Goal: Check status: Check status

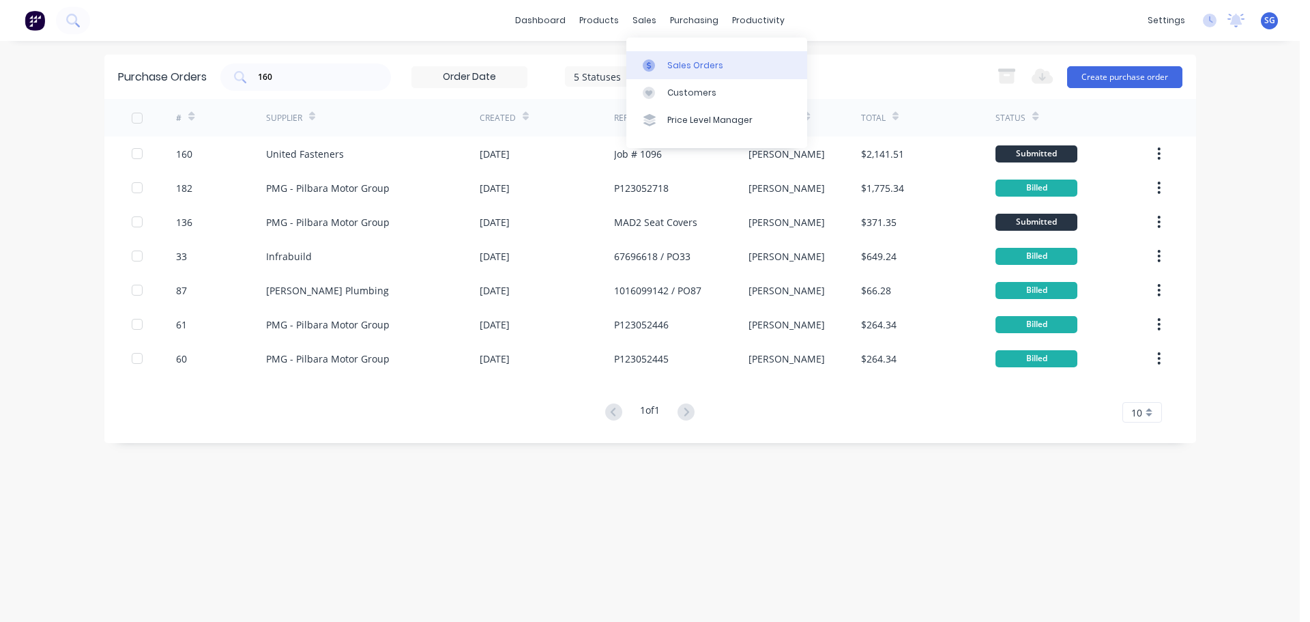
click at [665, 66] on link "Sales Orders" at bounding box center [716, 64] width 181 height 27
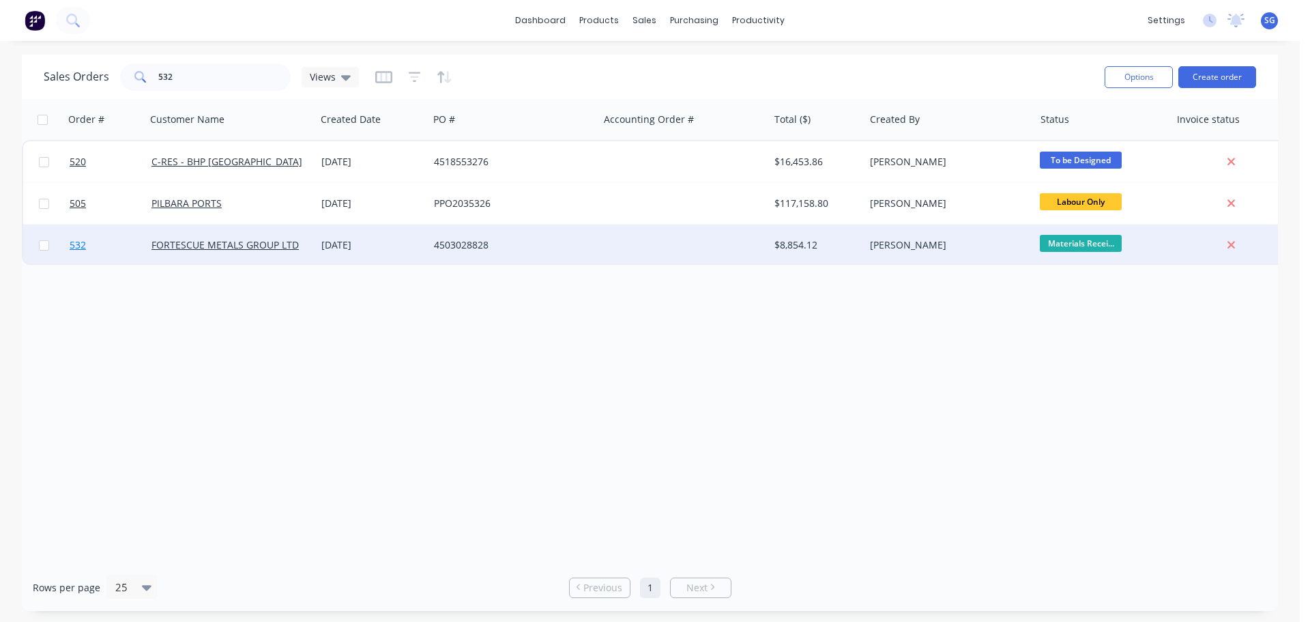
click at [79, 248] on span "532" at bounding box center [78, 245] width 16 height 14
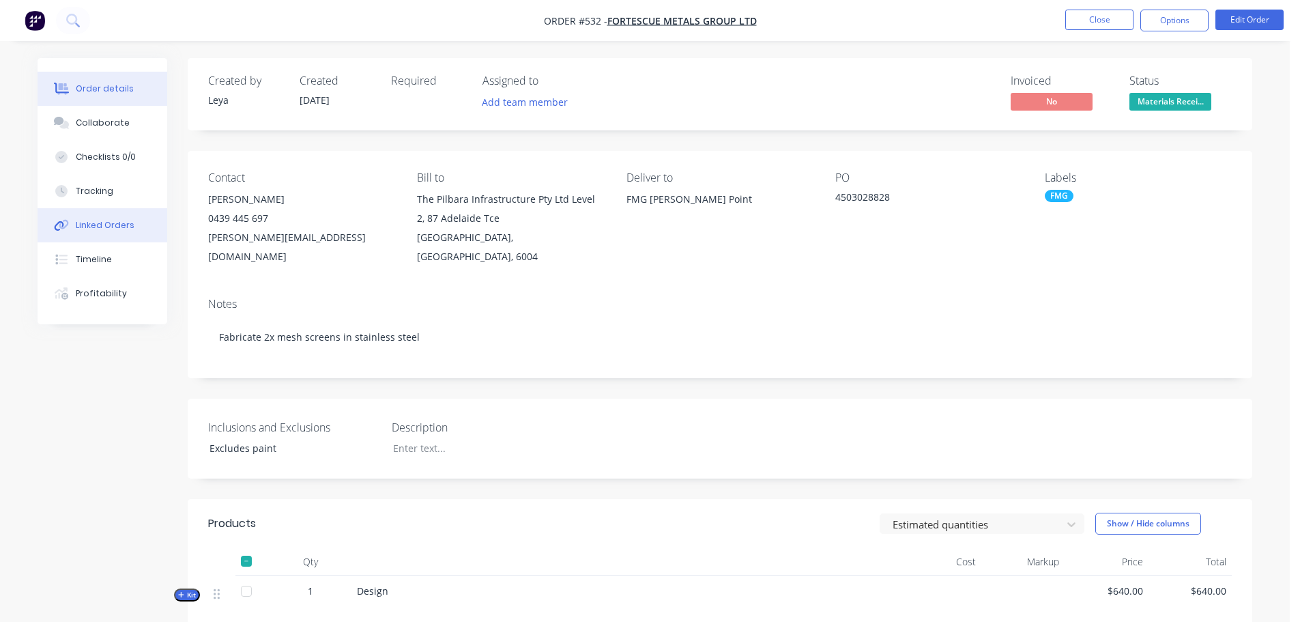
click at [94, 227] on div "Linked Orders" at bounding box center [105, 225] width 59 height 12
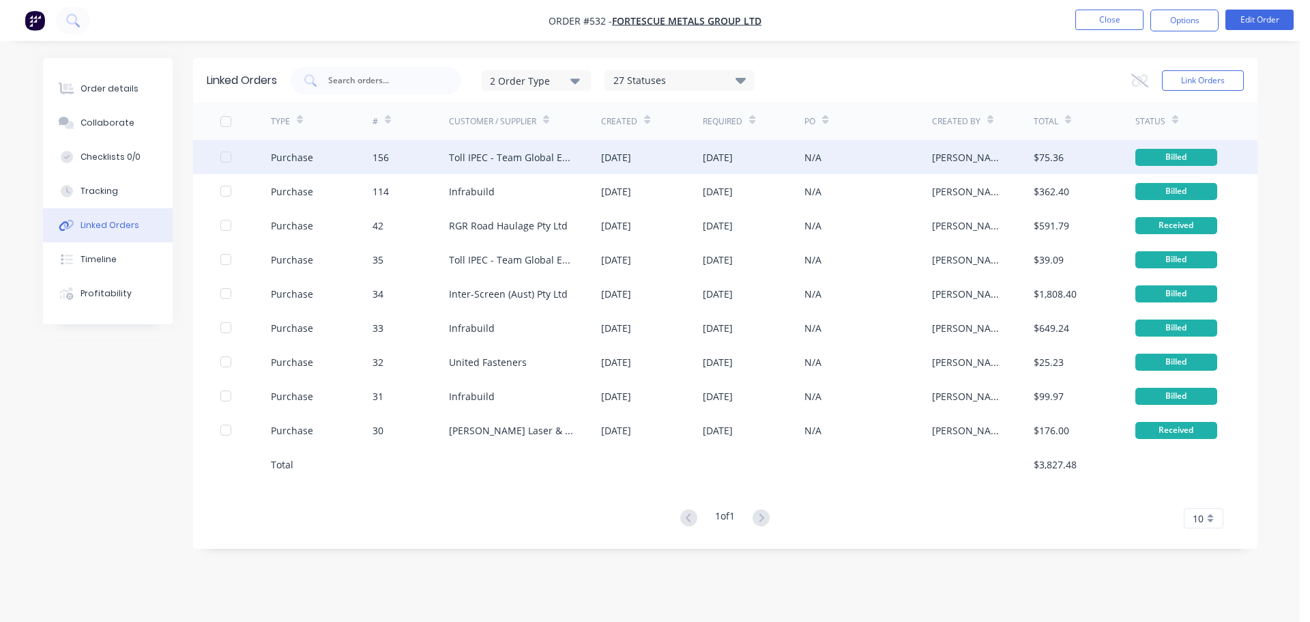
click at [532, 156] on div "Toll IPEC - Team Global Express" at bounding box center [512, 157] width 126 height 14
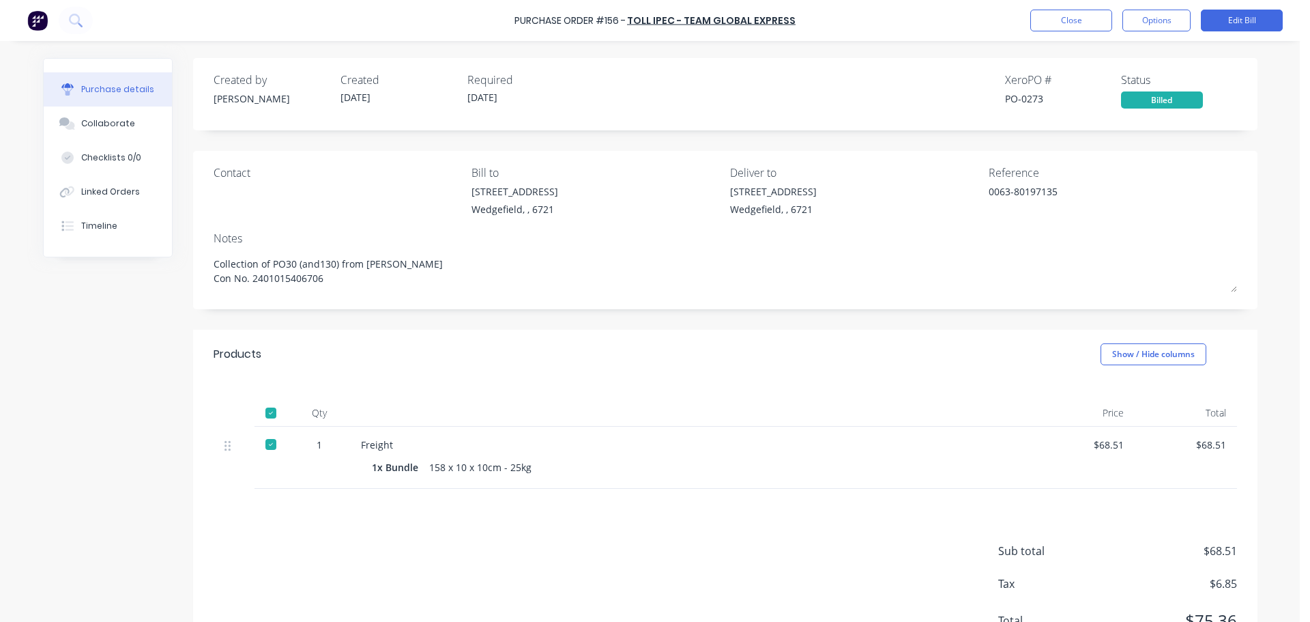
type textarea "x"
click at [1056, 23] on button "Close" at bounding box center [1071, 21] width 82 height 22
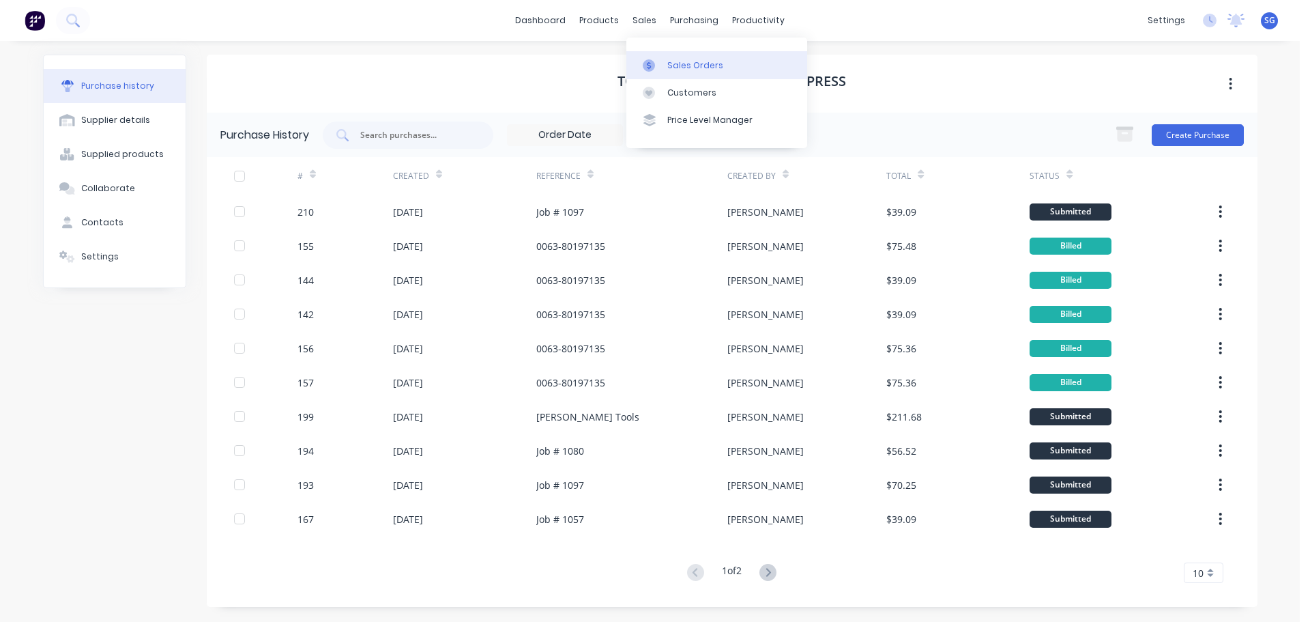
click at [678, 67] on div "Sales Orders" at bounding box center [695, 65] width 56 height 12
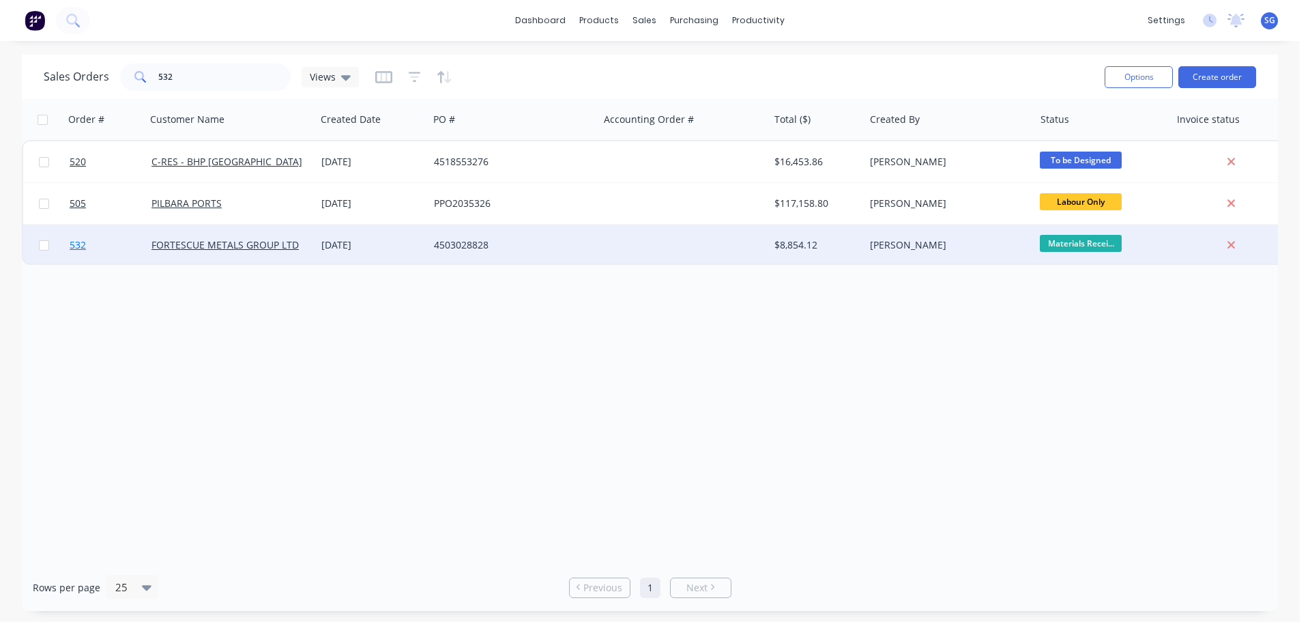
click at [77, 250] on span "532" at bounding box center [78, 245] width 16 height 14
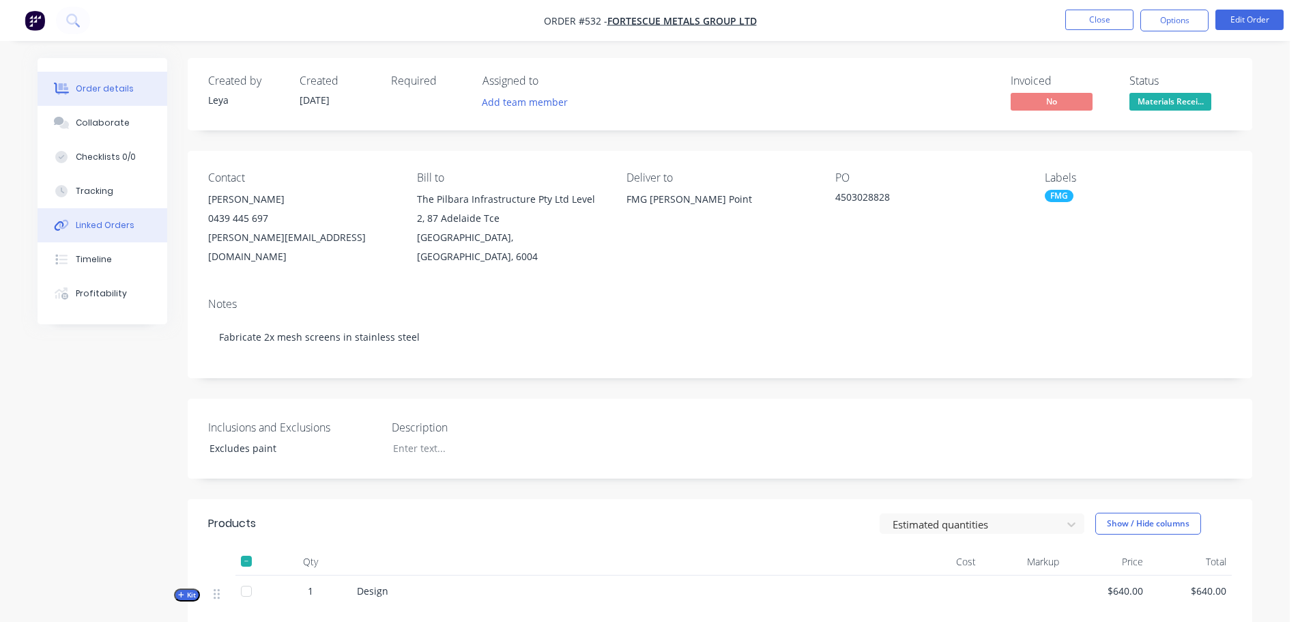
click at [102, 219] on div "Linked Orders" at bounding box center [105, 225] width 59 height 12
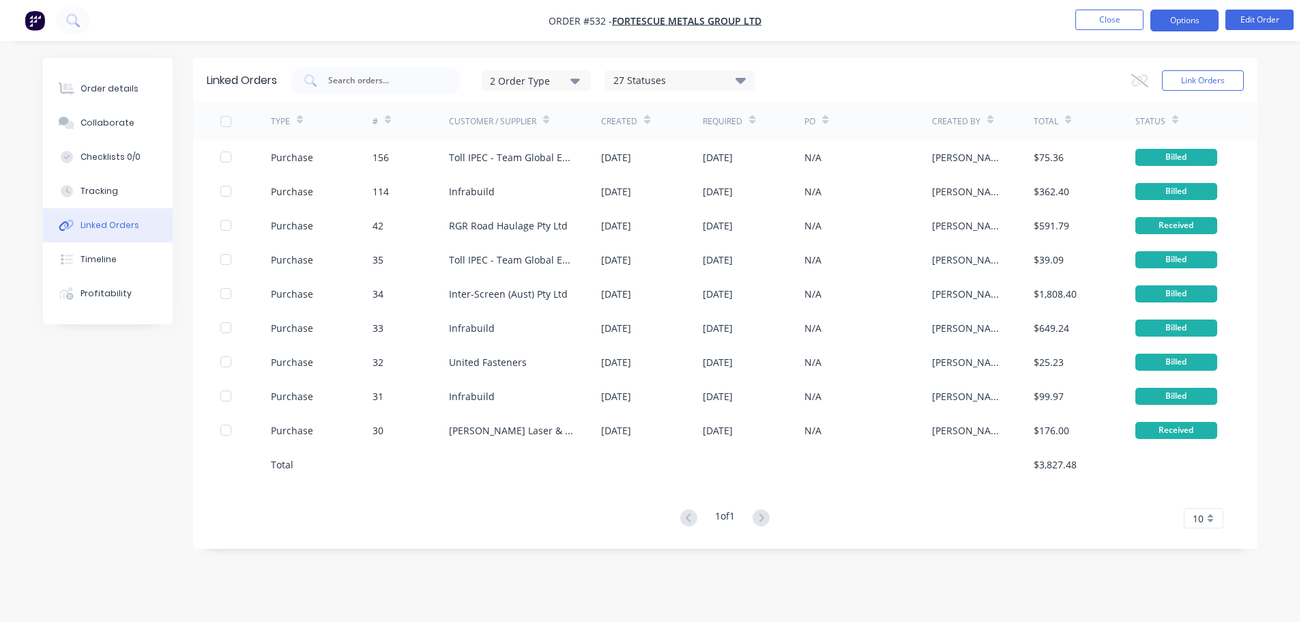
click at [1177, 21] on button "Options" at bounding box center [1184, 21] width 68 height 22
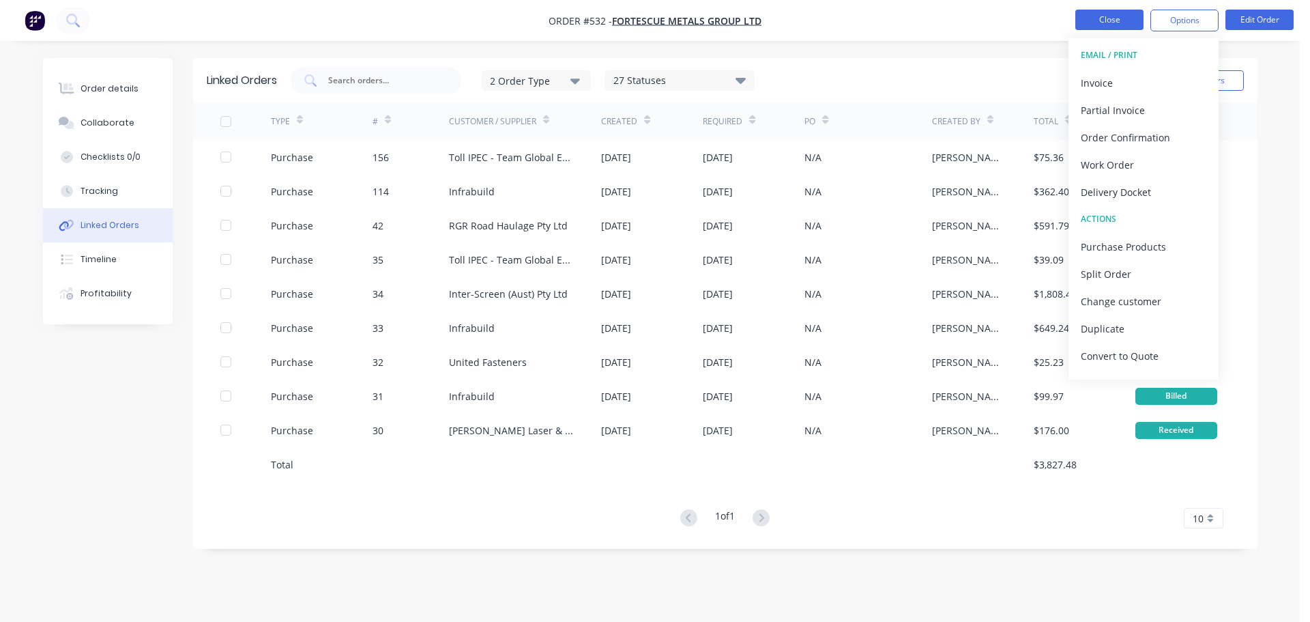
click at [1109, 16] on button "Close" at bounding box center [1109, 20] width 68 height 20
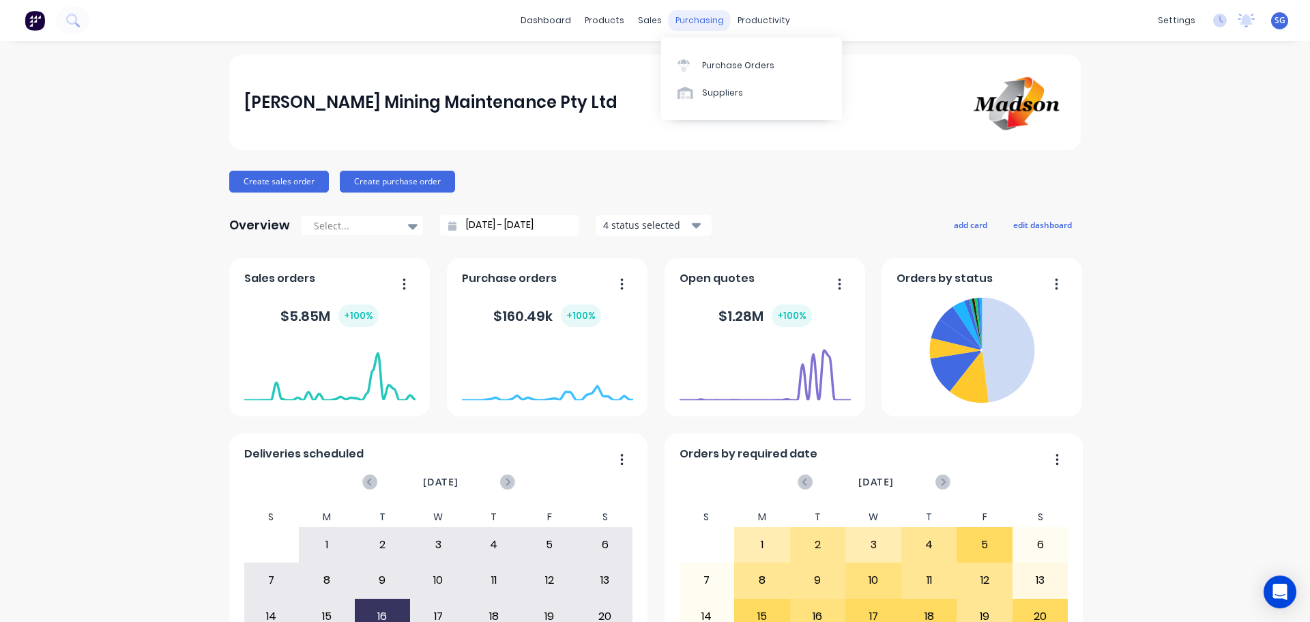
click at [686, 21] on div "purchasing" at bounding box center [700, 20] width 62 height 20
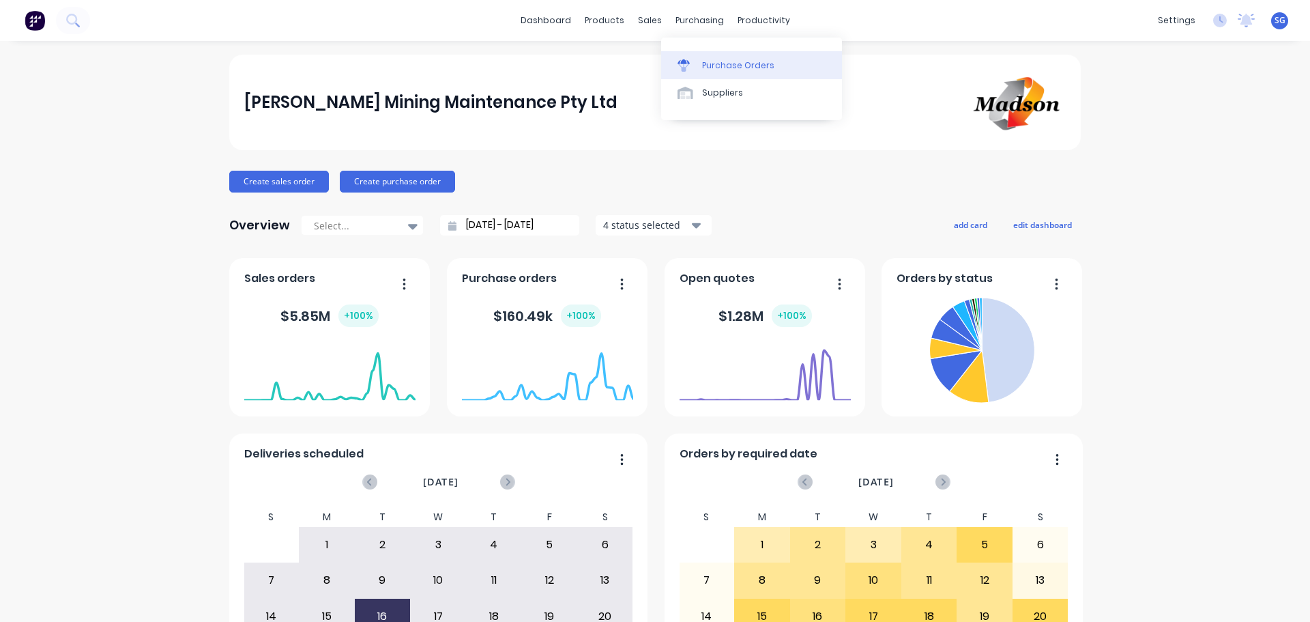
click at [699, 58] on link "Purchase Orders" at bounding box center [751, 64] width 181 height 27
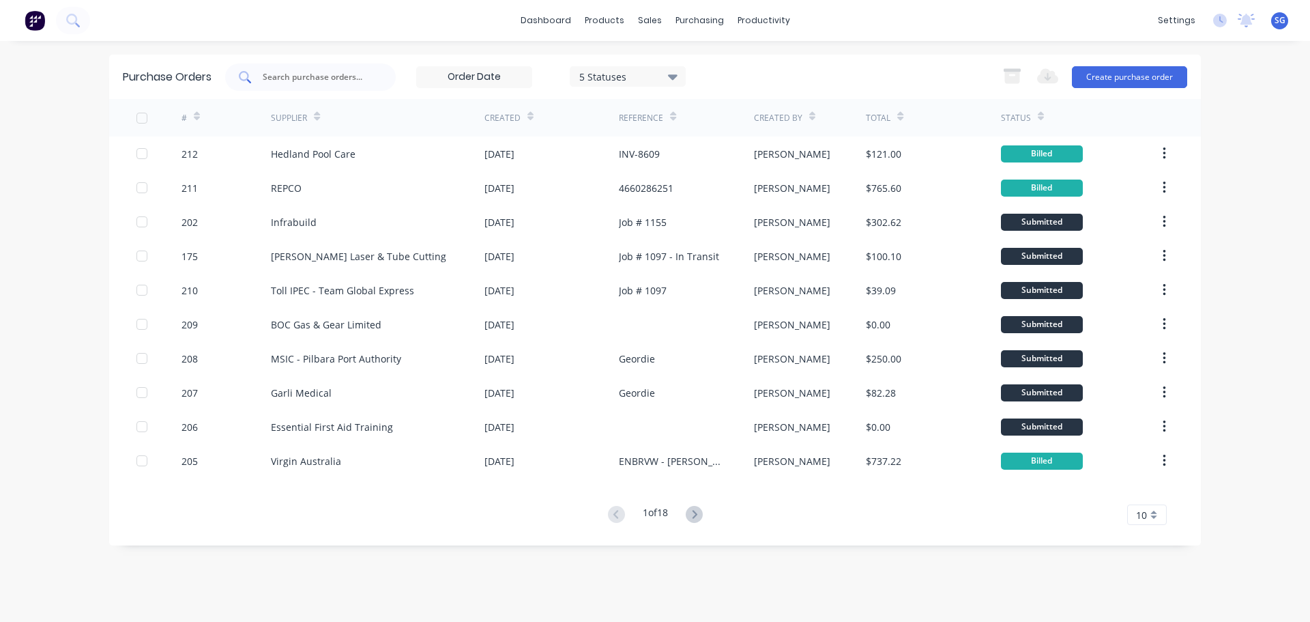
click at [297, 77] on input "text" at bounding box center [317, 77] width 113 height 14
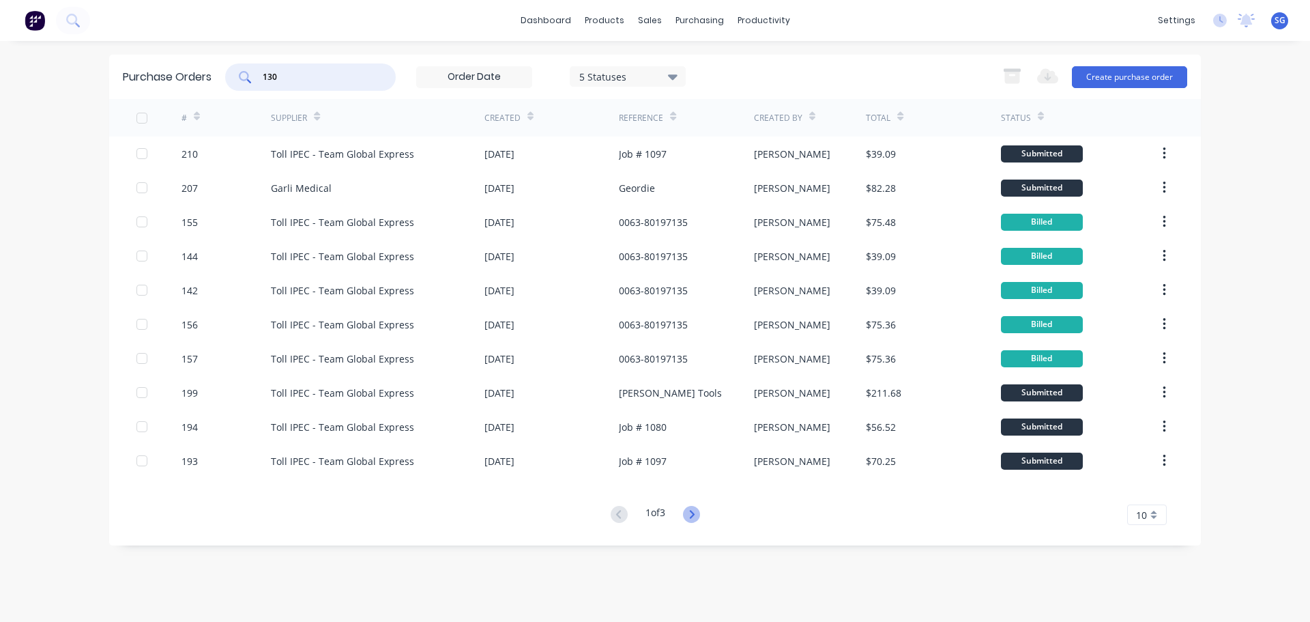
type input "130"
click at [691, 519] on icon at bounding box center [691, 514] width 17 height 17
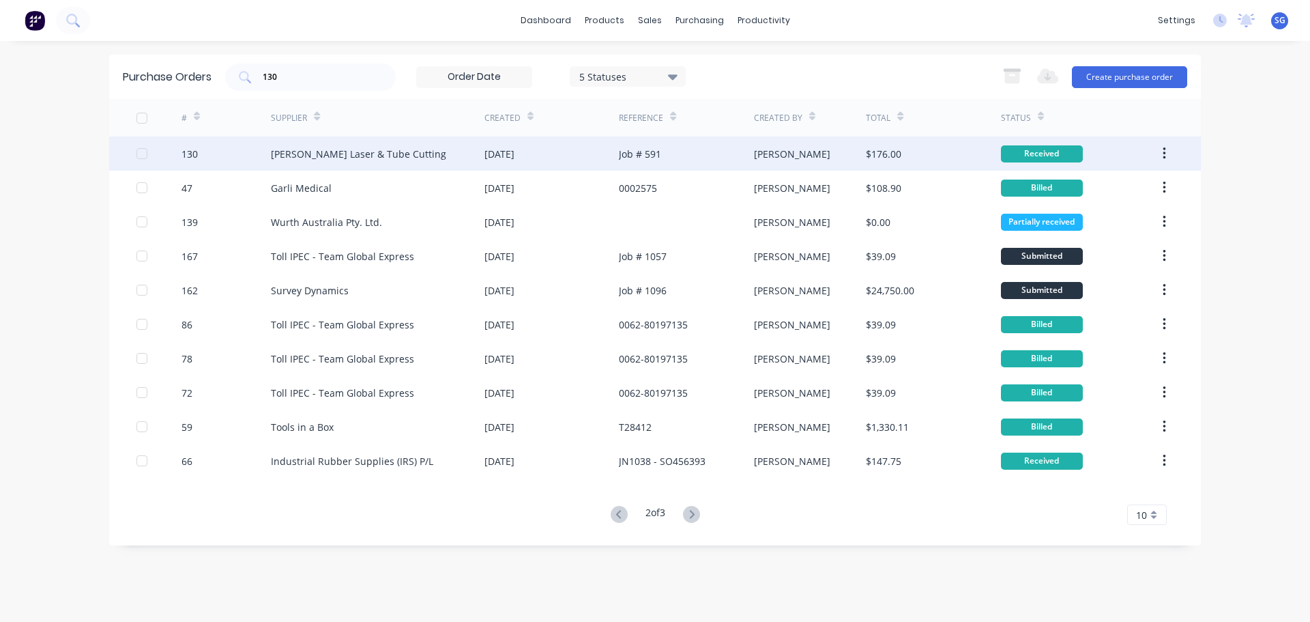
click at [362, 147] on div "[PERSON_NAME] Laser & Tube Cutting" at bounding box center [358, 154] width 175 height 14
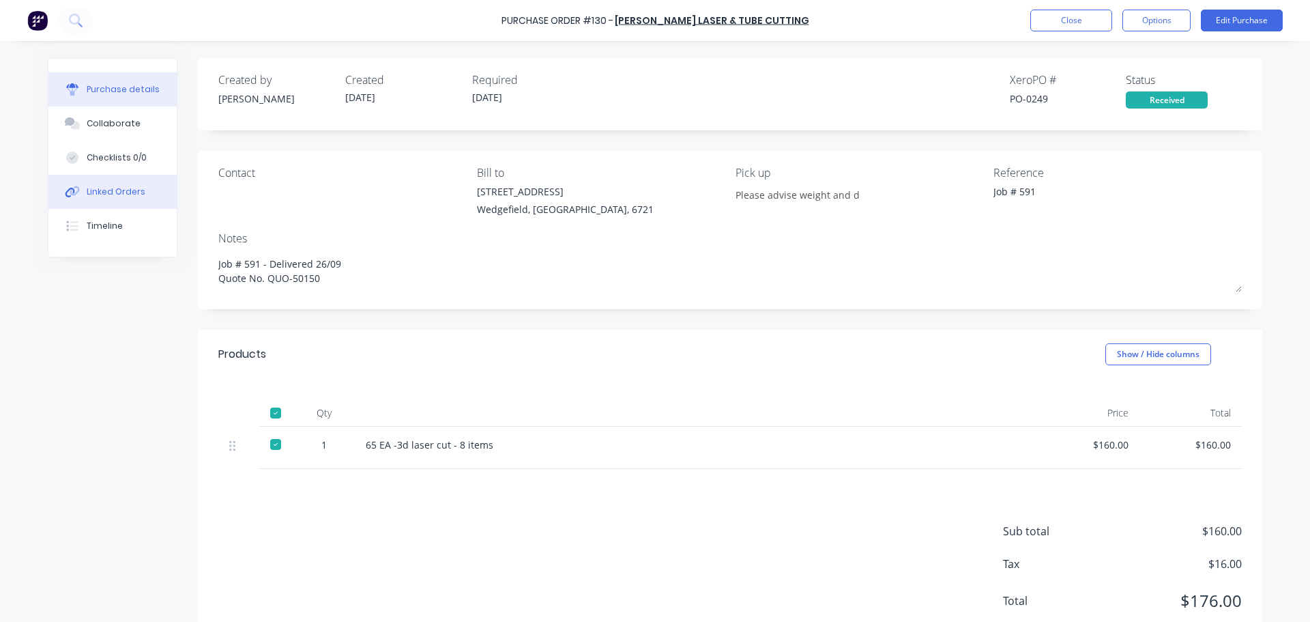
click at [106, 186] on div "Linked Orders" at bounding box center [116, 192] width 59 height 12
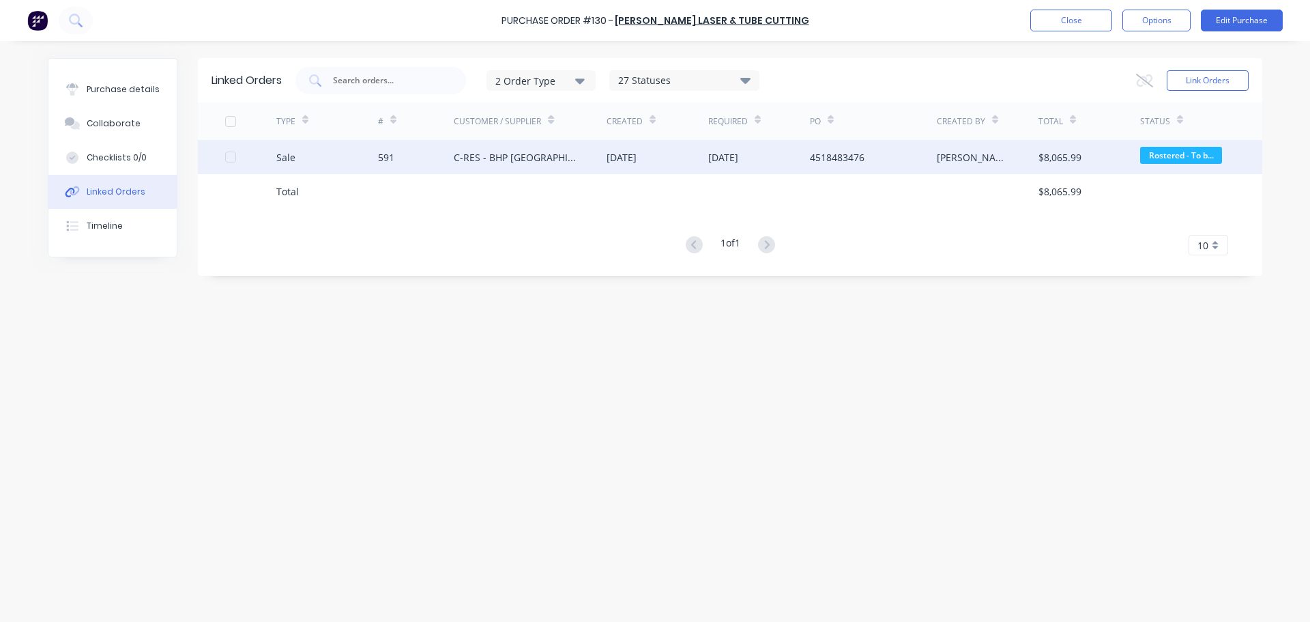
click at [386, 158] on div "591" at bounding box center [386, 157] width 16 height 14
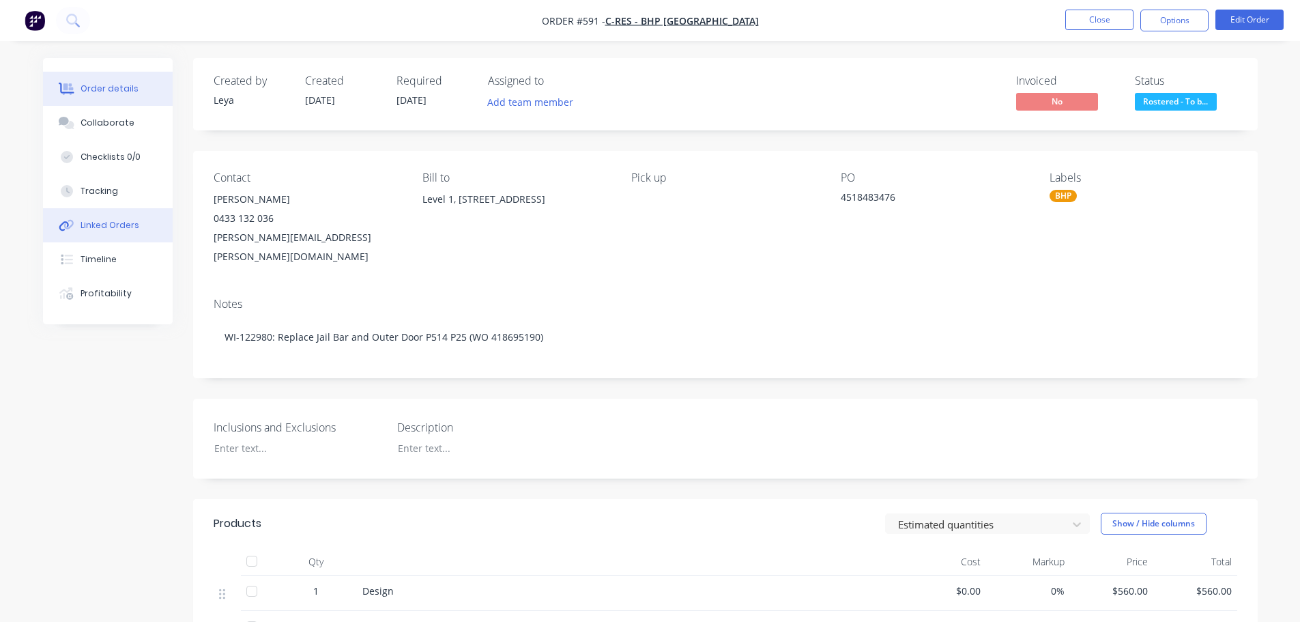
click at [91, 217] on button "Linked Orders" at bounding box center [108, 225] width 130 height 34
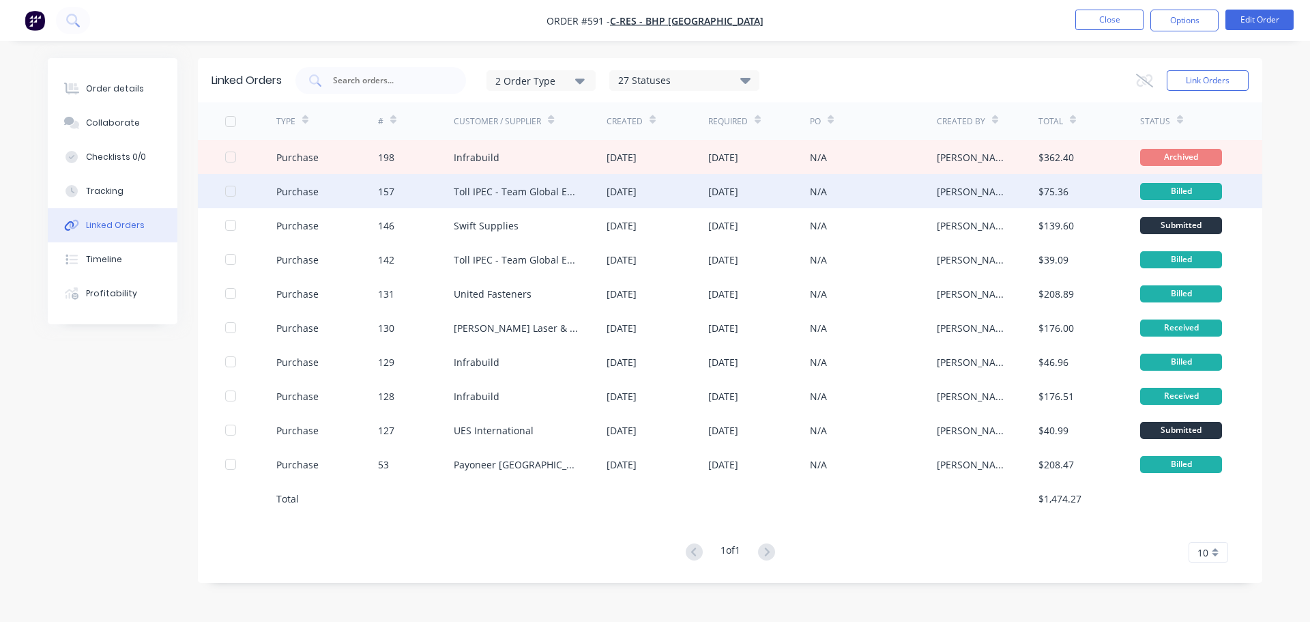
click at [618, 193] on div "[DATE]" at bounding box center [622, 191] width 30 height 14
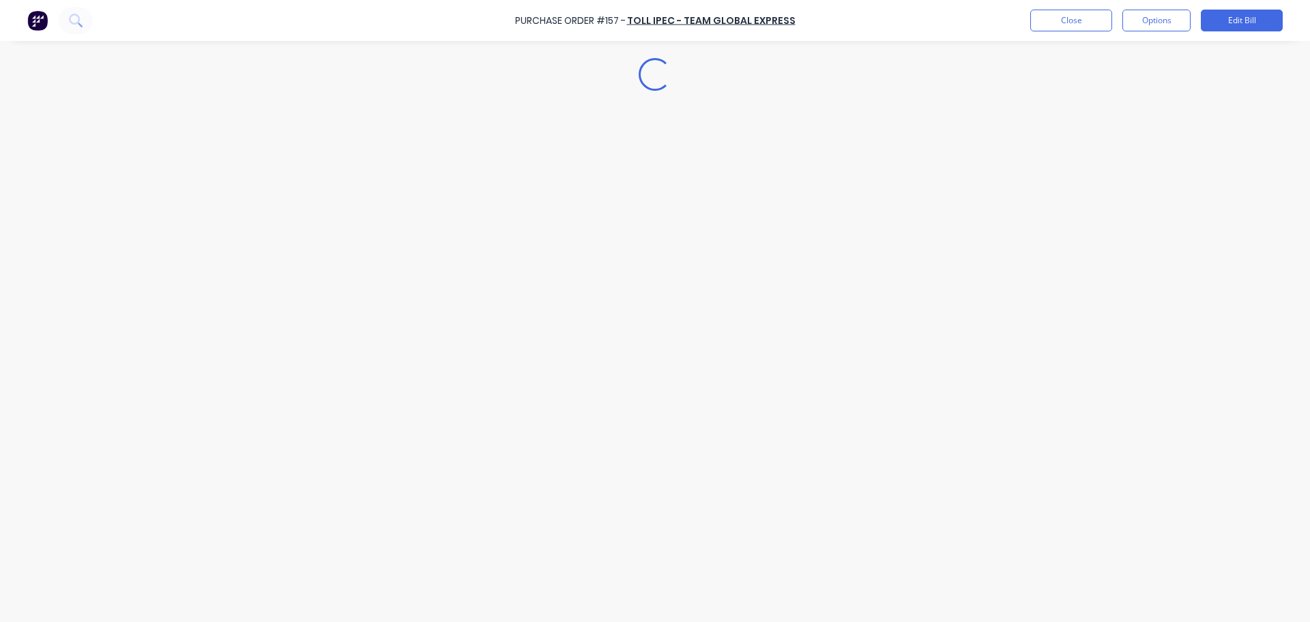
type textarea "x"
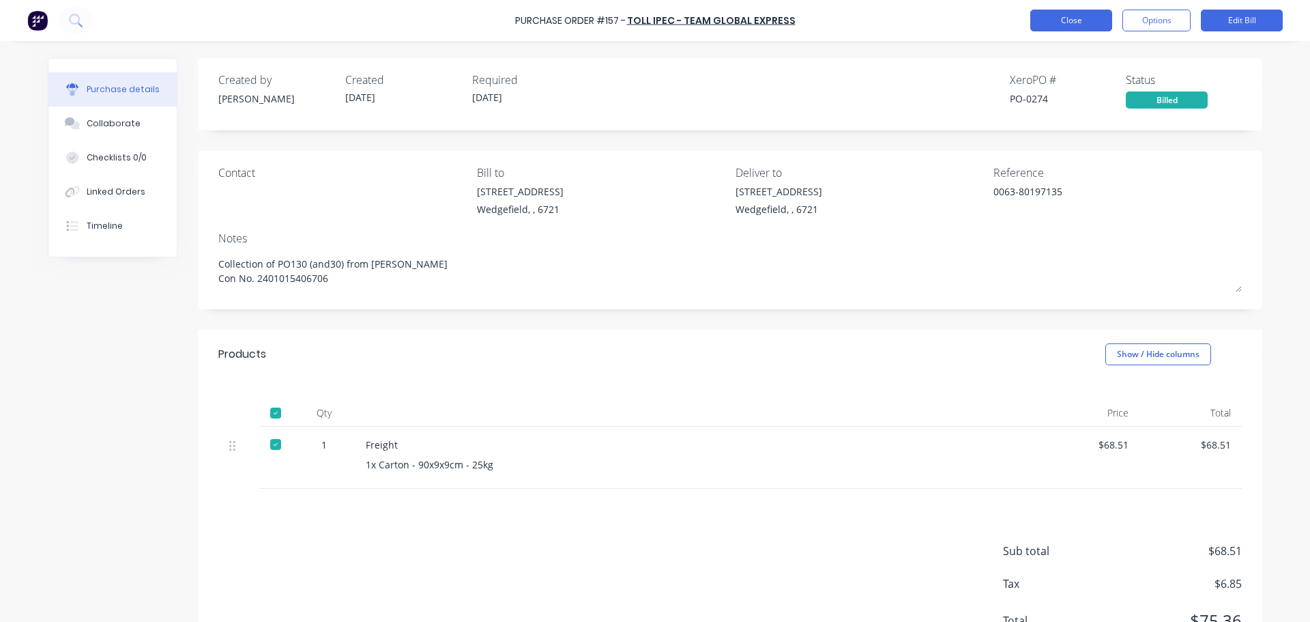
click at [1062, 13] on button "Close" at bounding box center [1071, 21] width 82 height 22
